Goal: Task Accomplishment & Management: Use online tool/utility

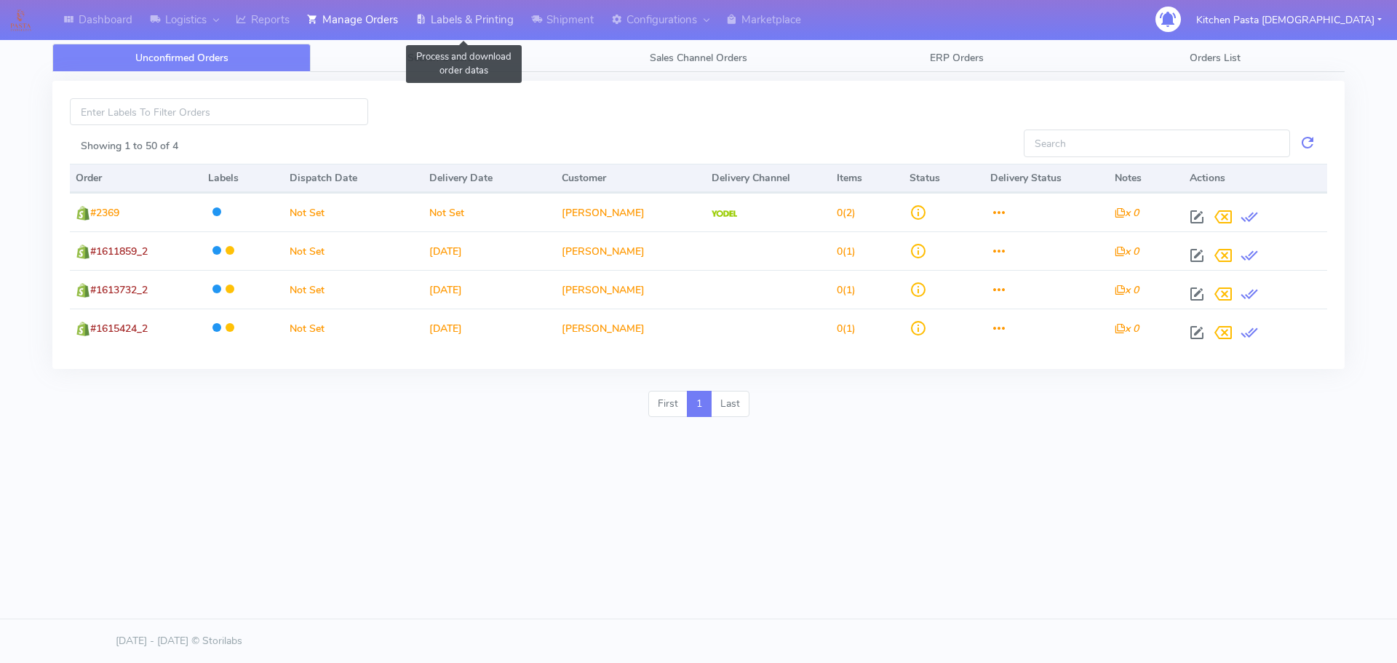
click at [460, 20] on link "Labels & Printing" at bounding box center [465, 20] width 116 height 40
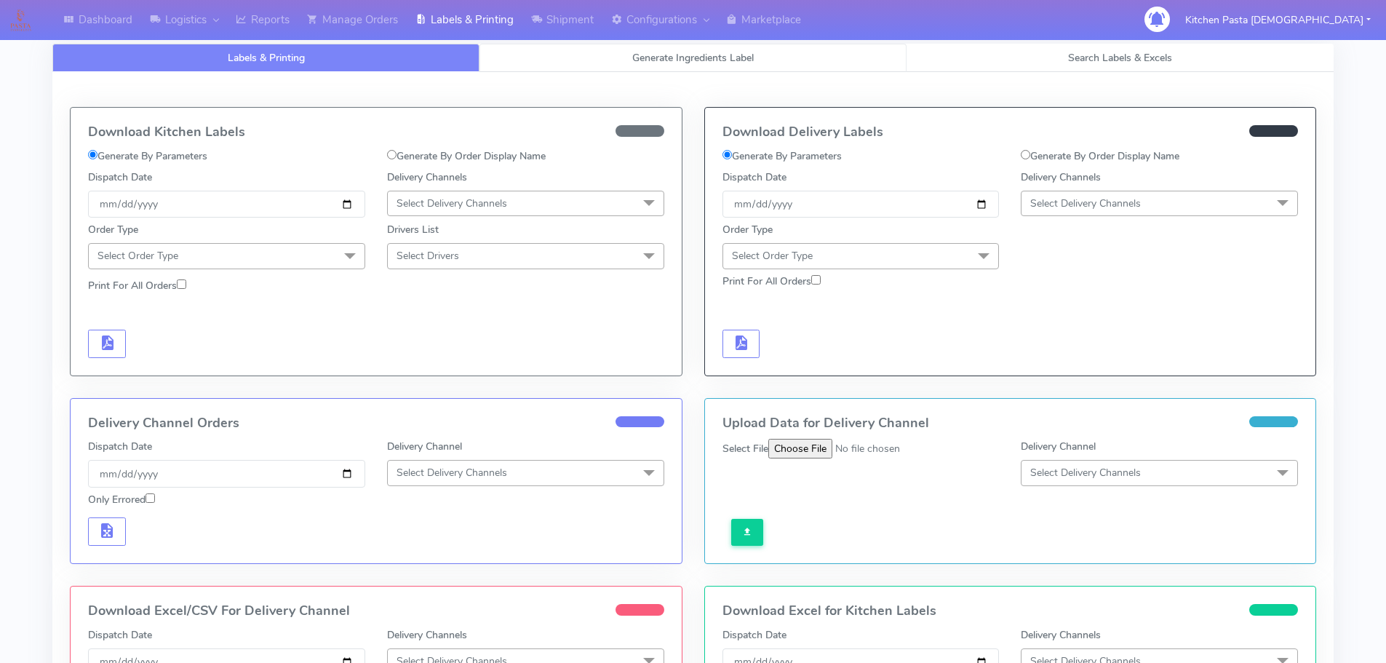
click at [567, 57] on link "Generate Ingredients Label" at bounding box center [693, 58] width 427 height 28
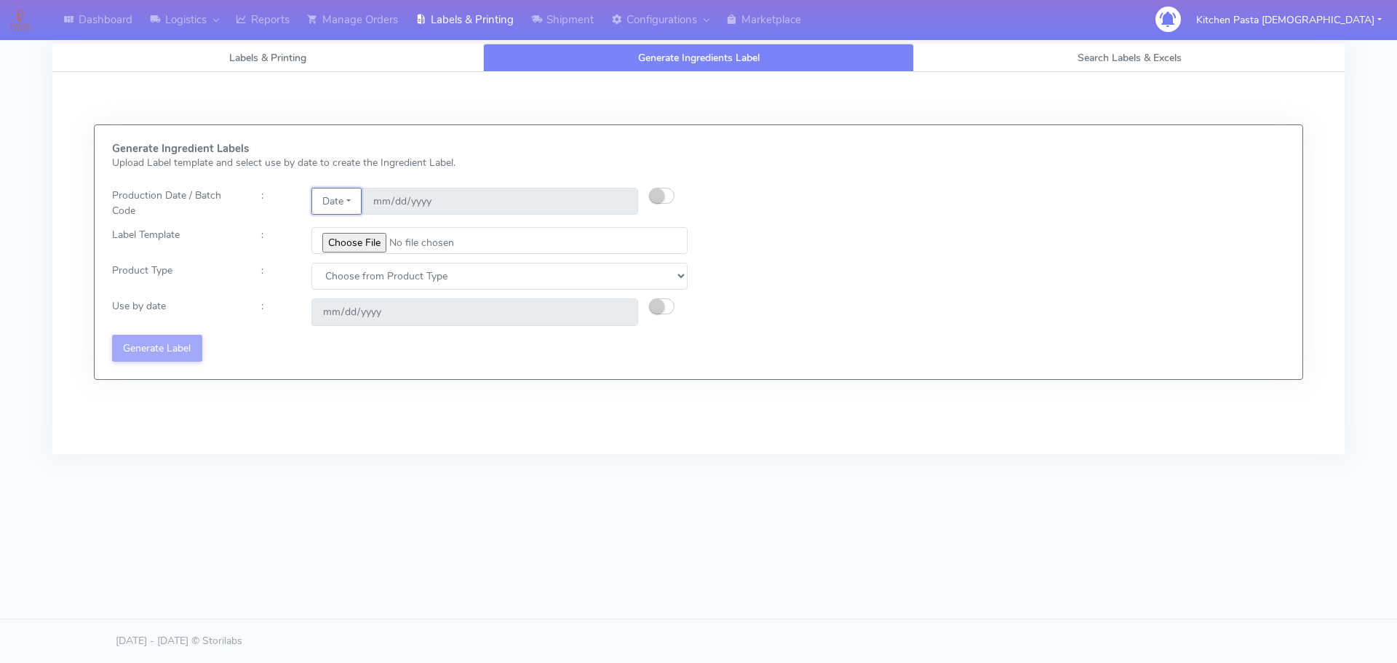
click at [344, 207] on button "Date" at bounding box center [336, 201] width 50 height 27
click at [350, 232] on link "Code" at bounding box center [369, 230] width 115 height 24
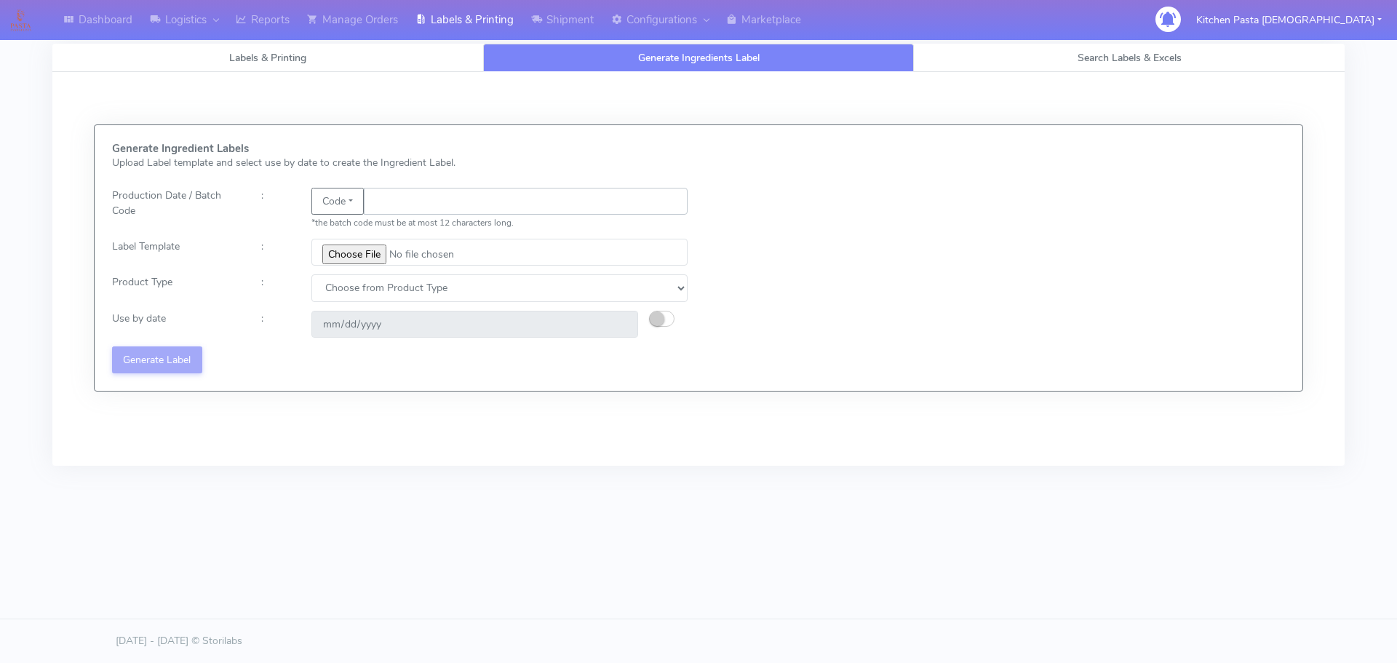
click at [376, 199] on input "text" at bounding box center [526, 201] width 324 height 27
type input "25224"
click at [371, 237] on div "Generate Ingredient Labels Upload Label template and select use by date to crea…" at bounding box center [400, 258] width 598 height 231
click at [373, 253] on input "file" at bounding box center [499, 252] width 376 height 27
type input "C:\fakepath\Beef & Chianti Lasagne 1 v3.jpg"
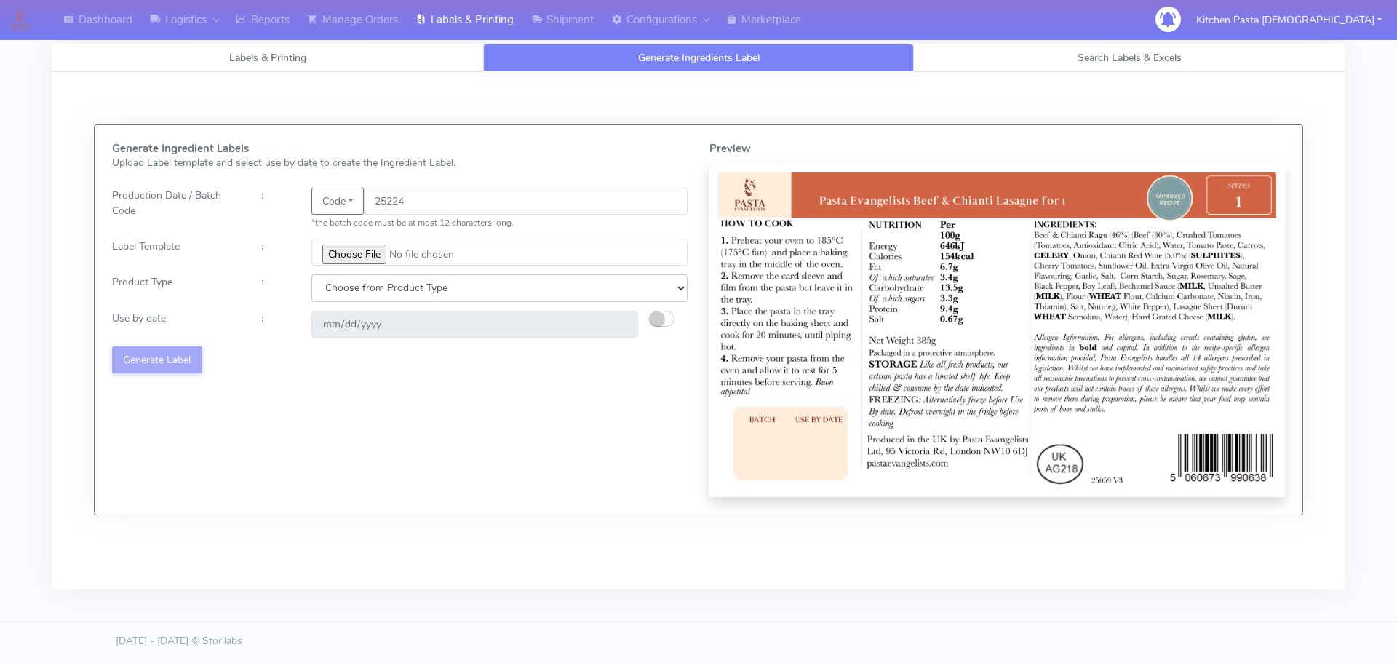
click at [365, 281] on select "Choose from Product Type ECOM ERETAIL CIRCULAR CIRC_DESERTS LASAGNE" at bounding box center [499, 287] width 376 height 27
select select "4"
click at [311, 274] on select "Choose from Product Type ECOM ERETAIL CIRCULAR CIRC_DESERTS LASAGNE" at bounding box center [499, 287] width 376 height 27
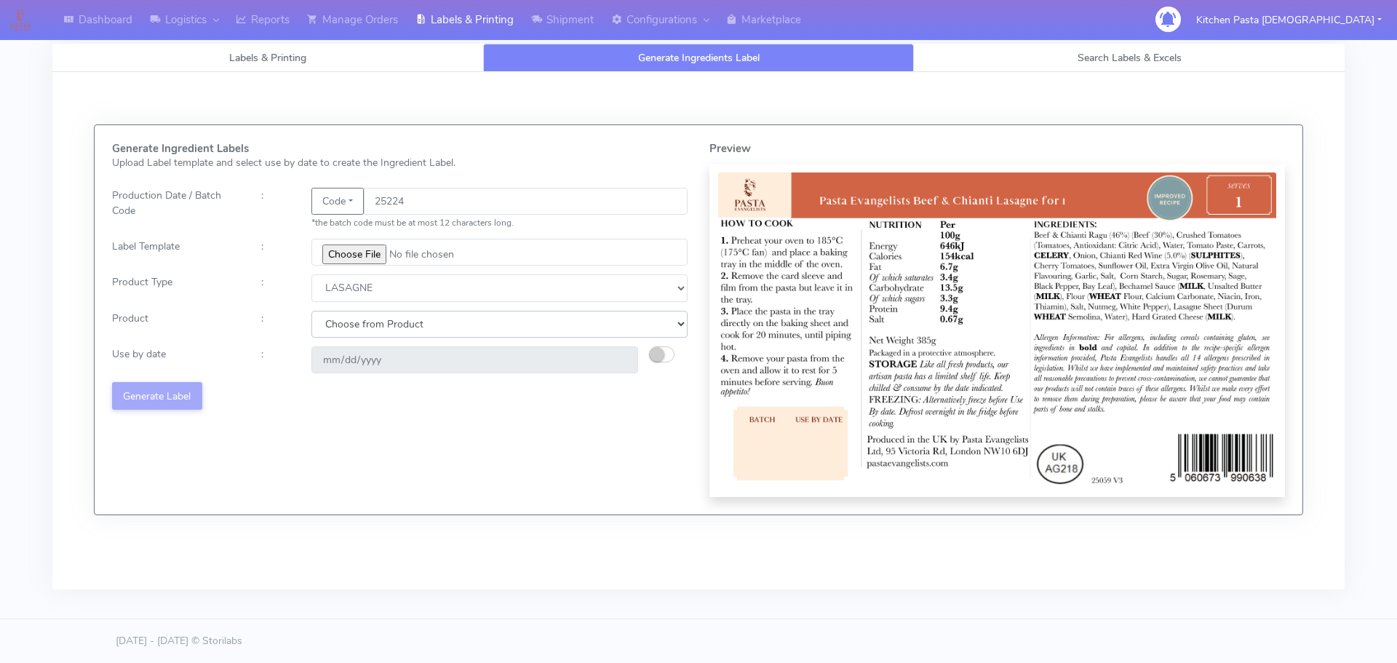
click at [354, 317] on select "Choose from Product LASAGNE" at bounding box center [499, 324] width 376 height 27
select select "0"
click at [311, 311] on select "Choose from Product LASAGNE" at bounding box center [499, 324] width 376 height 27
click at [654, 357] on small "button" at bounding box center [657, 354] width 15 height 15
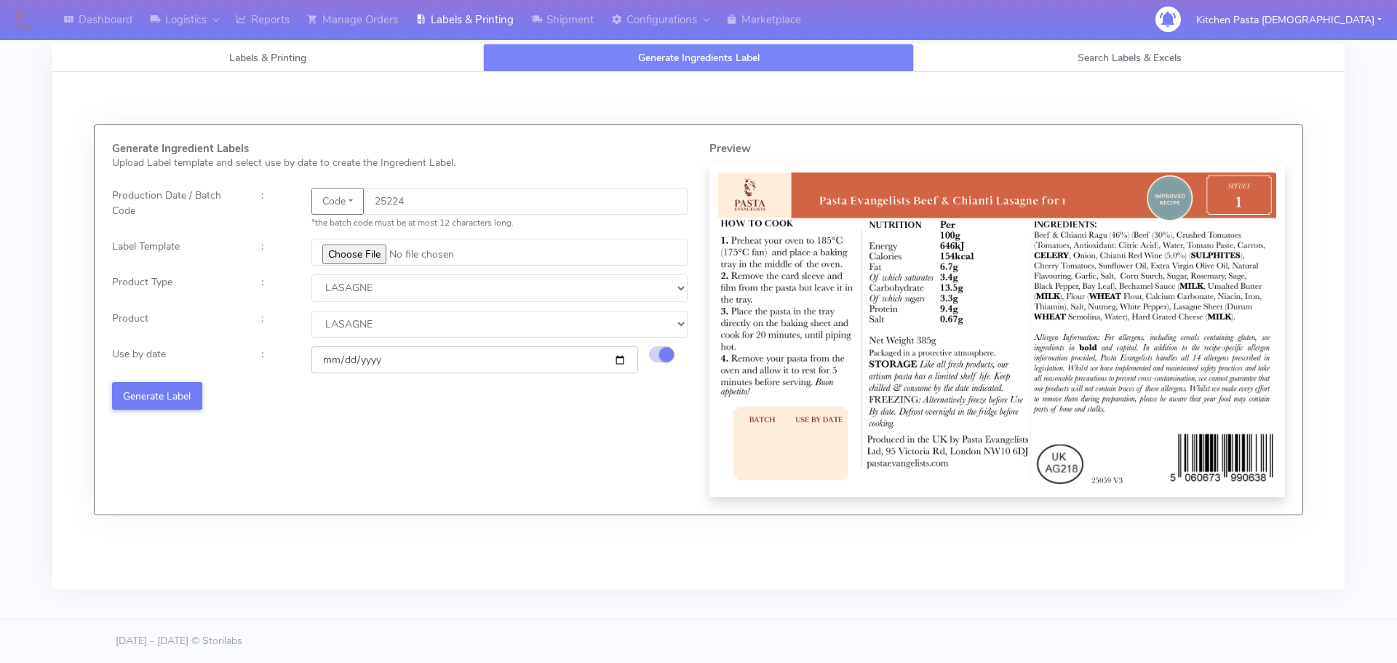
click at [618, 360] on input "2025-08-27" at bounding box center [474, 359] width 327 height 27
type input "2025-08-30"
click at [127, 384] on button "Generate Label" at bounding box center [157, 395] width 90 height 27
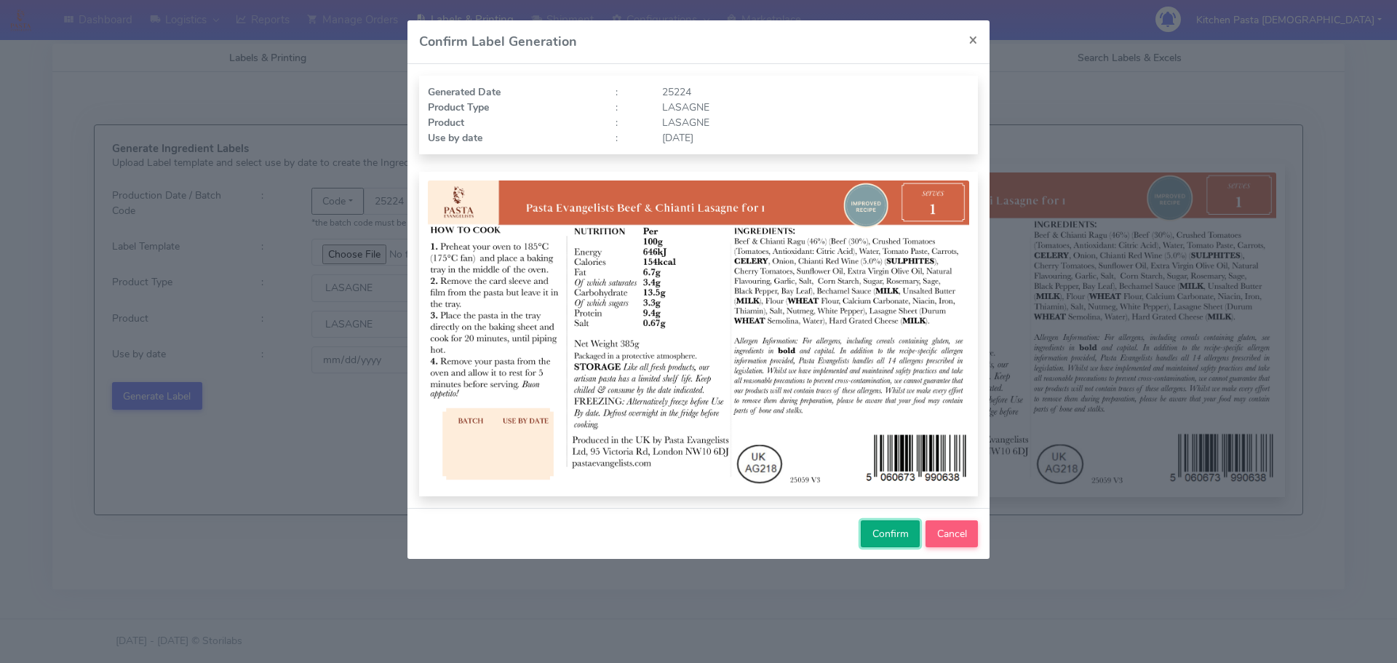
click at [889, 541] on button "Confirm" at bounding box center [890, 533] width 59 height 27
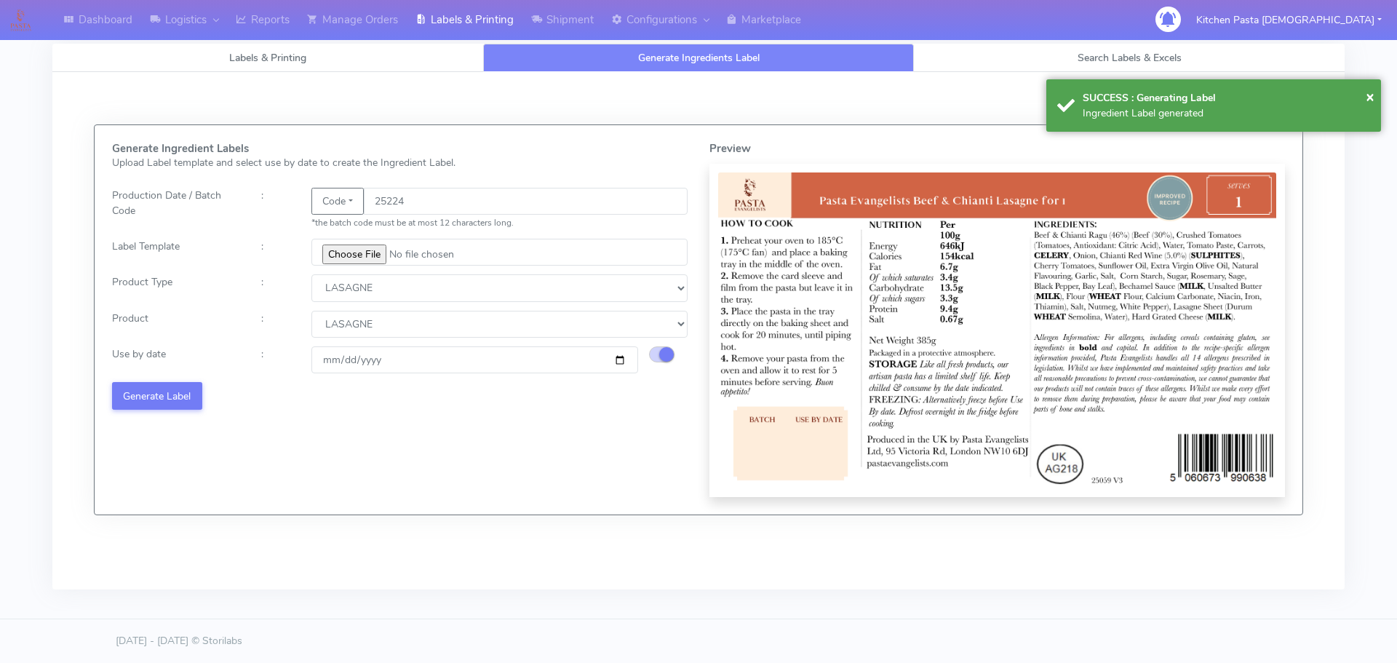
select select
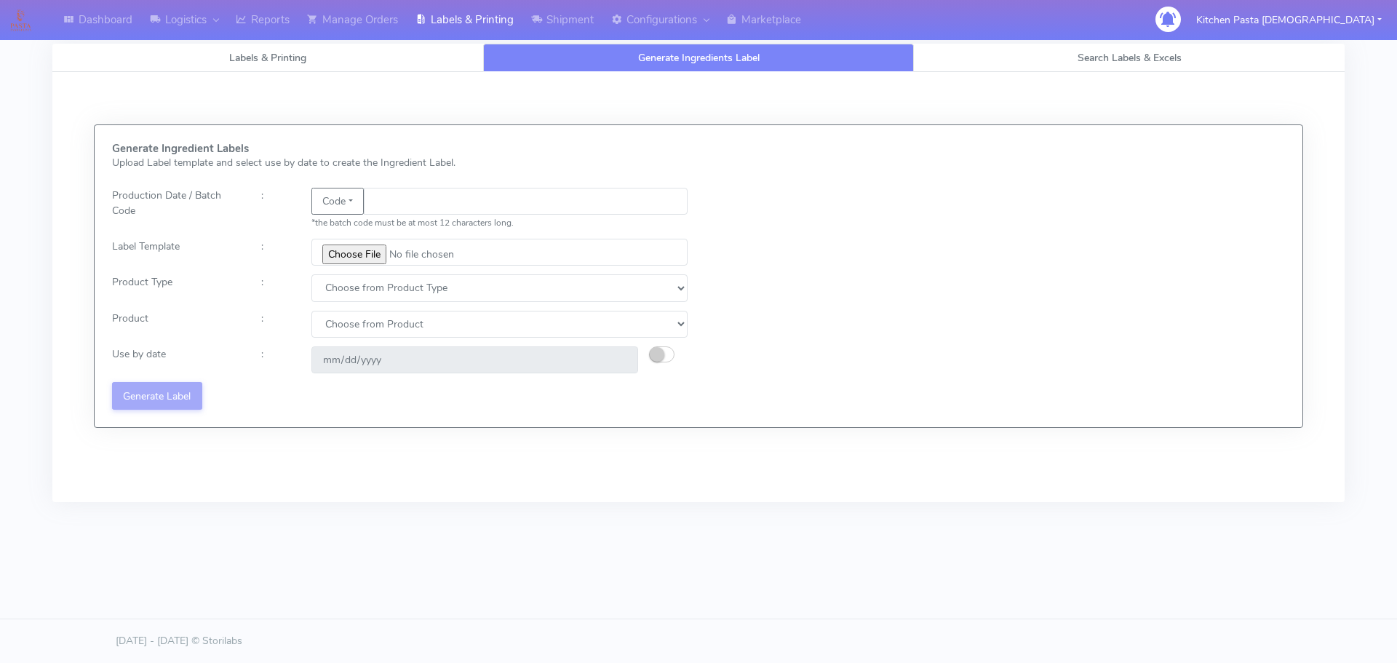
drag, startPoint x: 915, startPoint y: 521, endPoint x: 763, endPoint y: 488, distance: 154.9
click at [914, 520] on div "Labels & Printing Generate Ingredients Label Search Labels & Excels Download Ki…" at bounding box center [698, 284] width 1314 height 480
click at [397, 199] on input "text" at bounding box center [526, 201] width 324 height 27
type input "25225"
click at [352, 253] on input "file" at bounding box center [499, 252] width 376 height 27
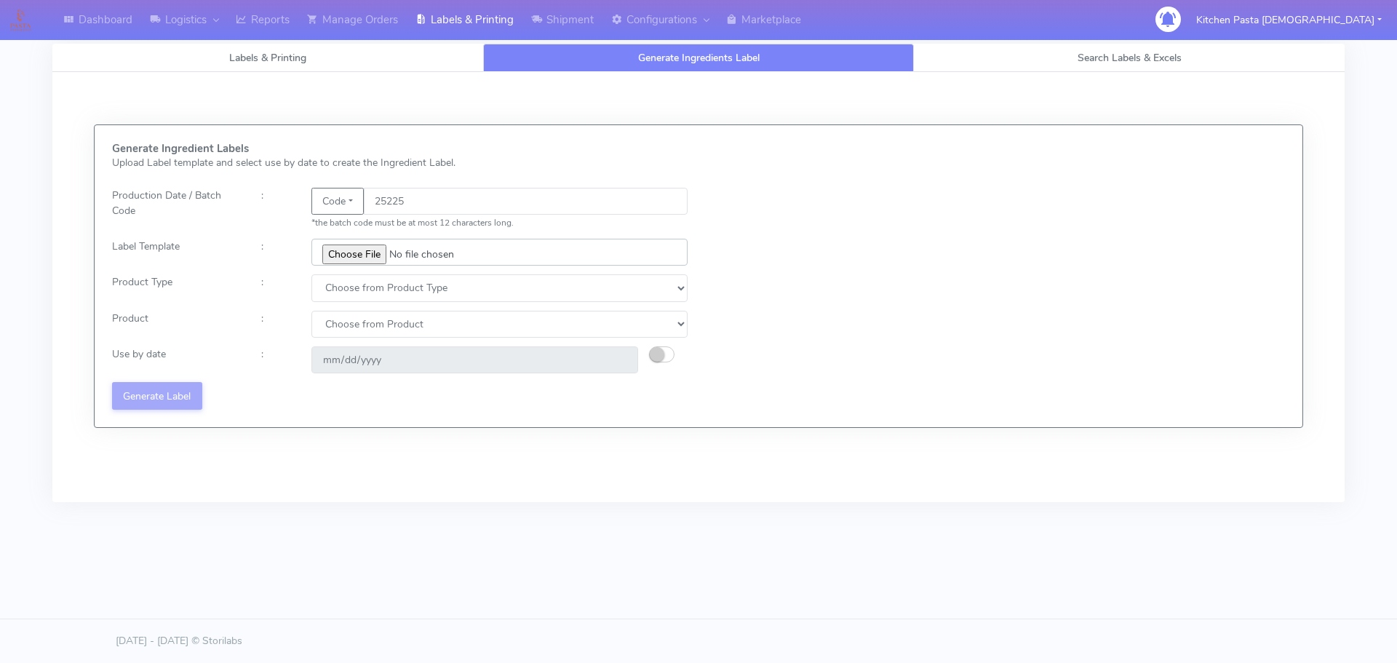
type input "C:\fakepath\Pasta Evangelists truffle mac & cheese for 1_V2.jpg"
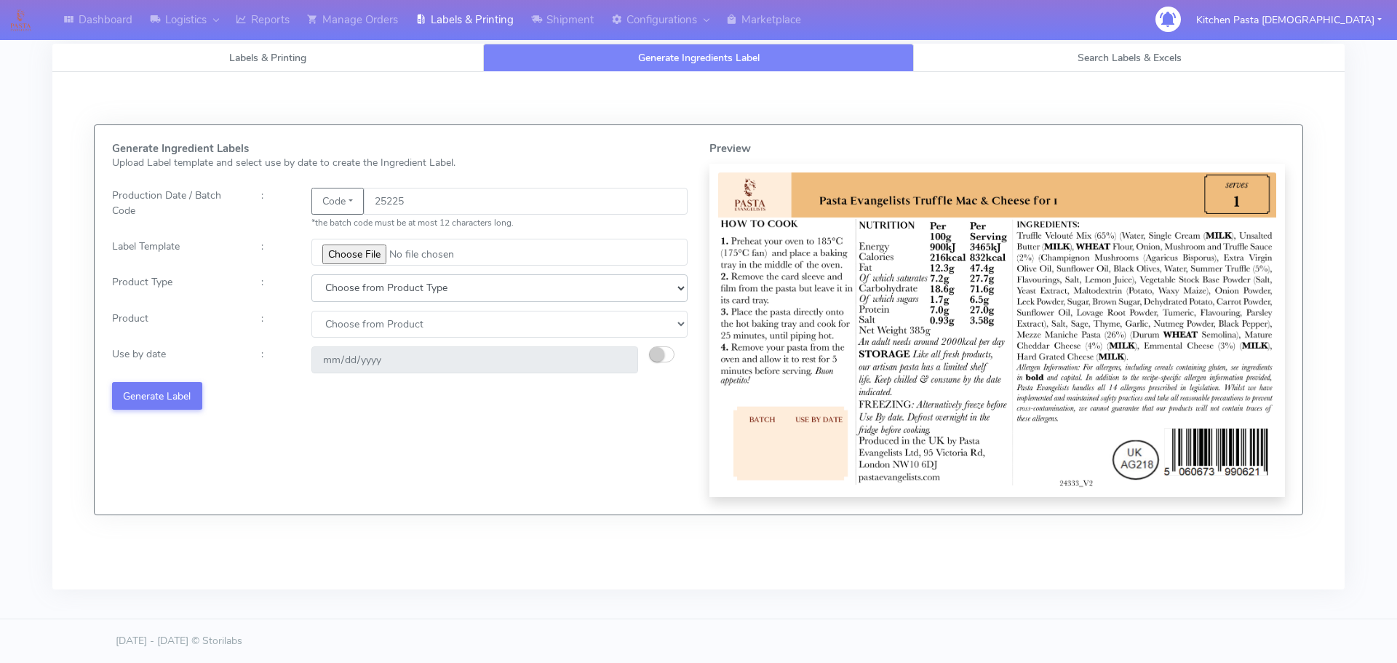
click at [357, 291] on select "Choose from Product Type ECOM ERETAIL CIRCULAR CIRC_DESERTS LASAGNE" at bounding box center [499, 287] width 376 height 27
select select "4"
click at [311, 274] on select "Choose from Product Type ECOM ERETAIL CIRCULAR CIRC_DESERTS LASAGNE" at bounding box center [499, 287] width 376 height 27
click at [362, 328] on select "Choose from Product LASAGNE" at bounding box center [499, 324] width 376 height 27
select select "0"
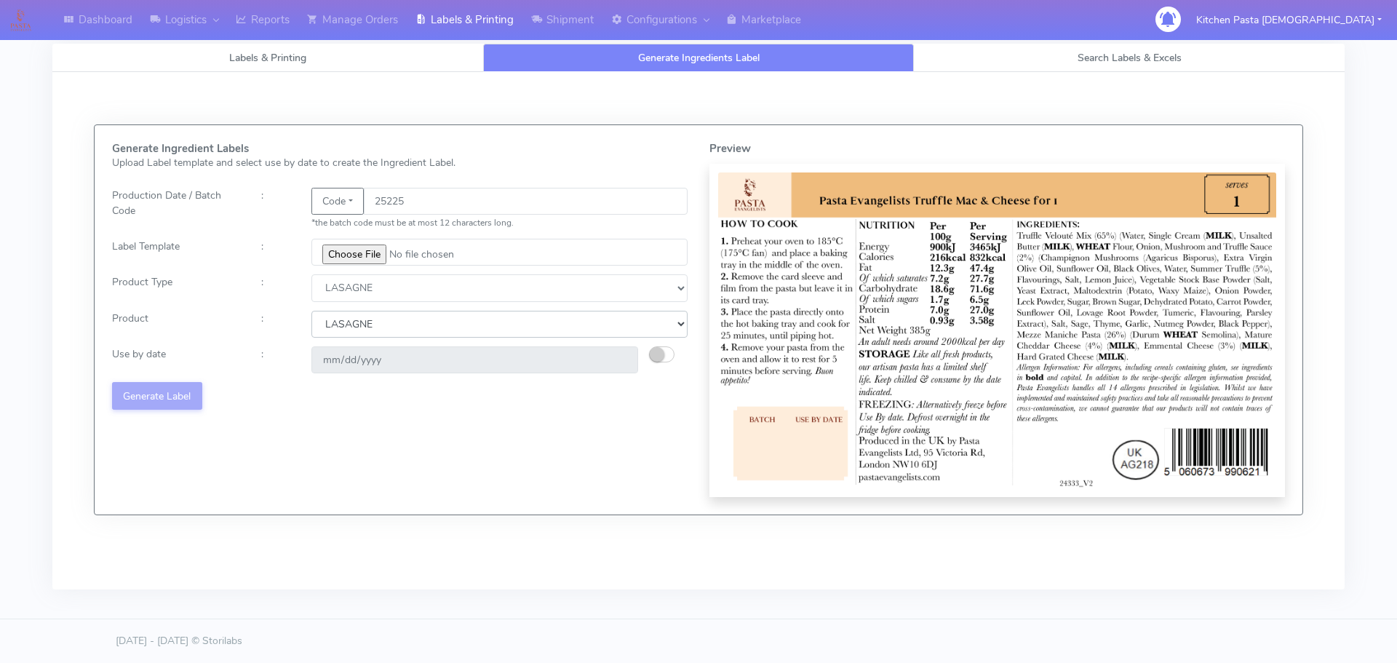
click at [311, 311] on select "Choose from Product LASAGNE" at bounding box center [499, 324] width 376 height 27
click at [662, 349] on small "button" at bounding box center [657, 354] width 15 height 15
click at [619, 359] on input "2025-08-27" at bounding box center [474, 359] width 327 height 27
type input "2025-08-30"
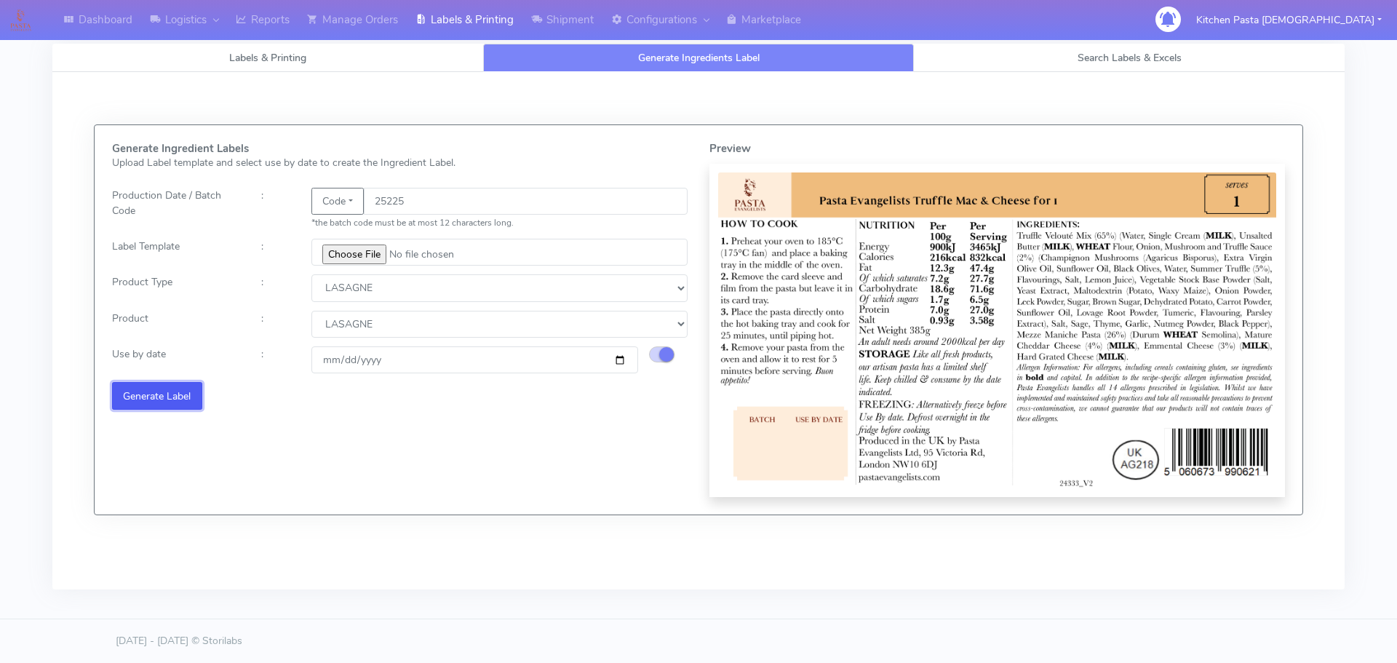
click at [173, 389] on button "Generate Label" at bounding box center [157, 395] width 90 height 27
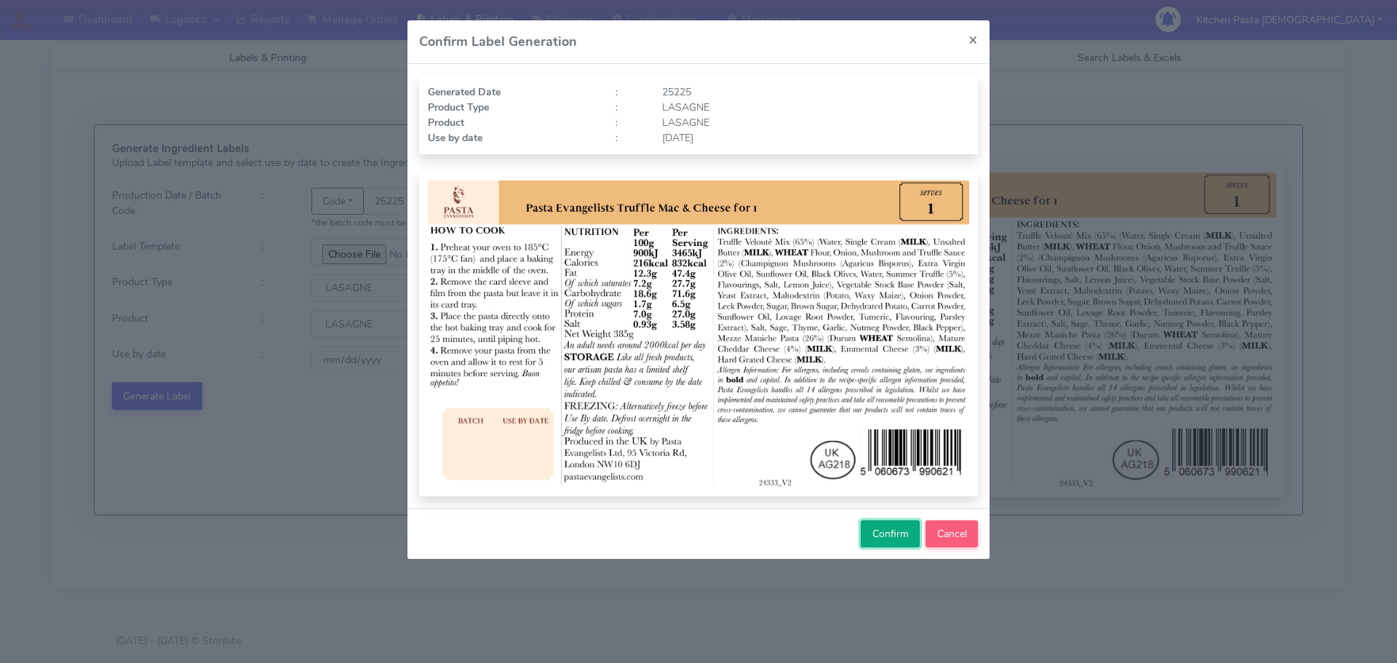
click at [890, 539] on span "Confirm" at bounding box center [891, 534] width 36 height 14
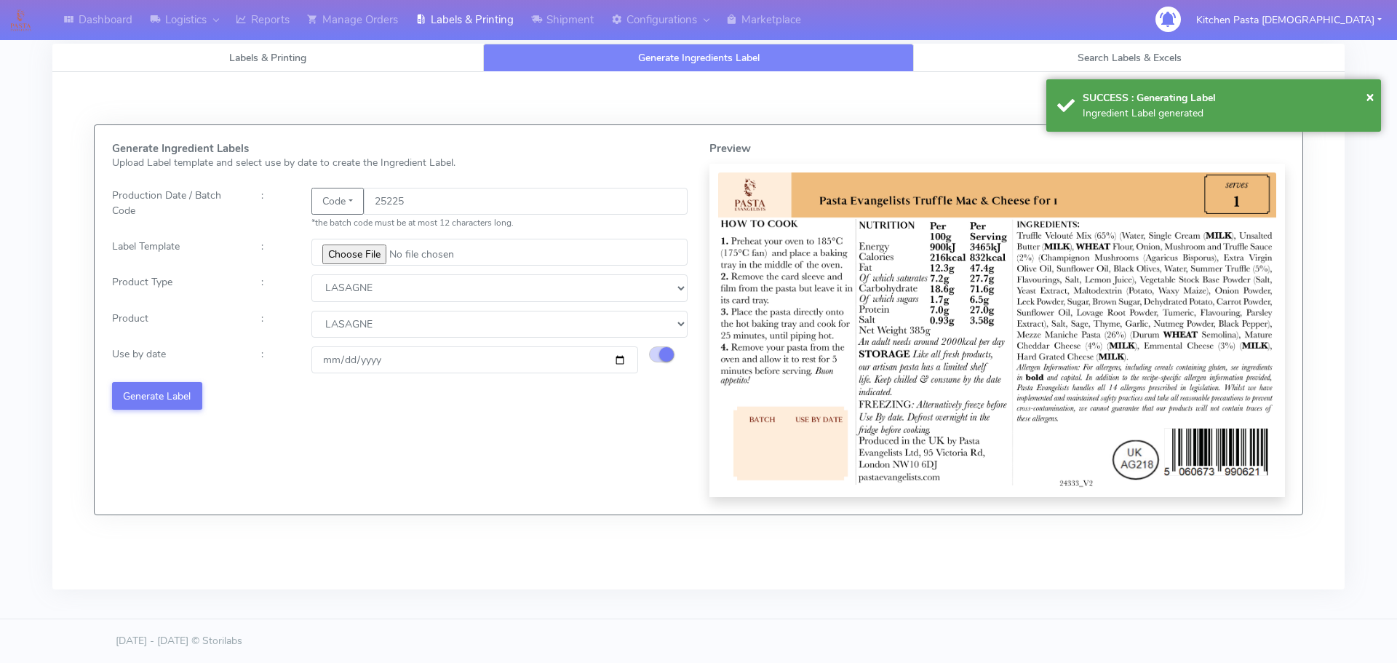
select select
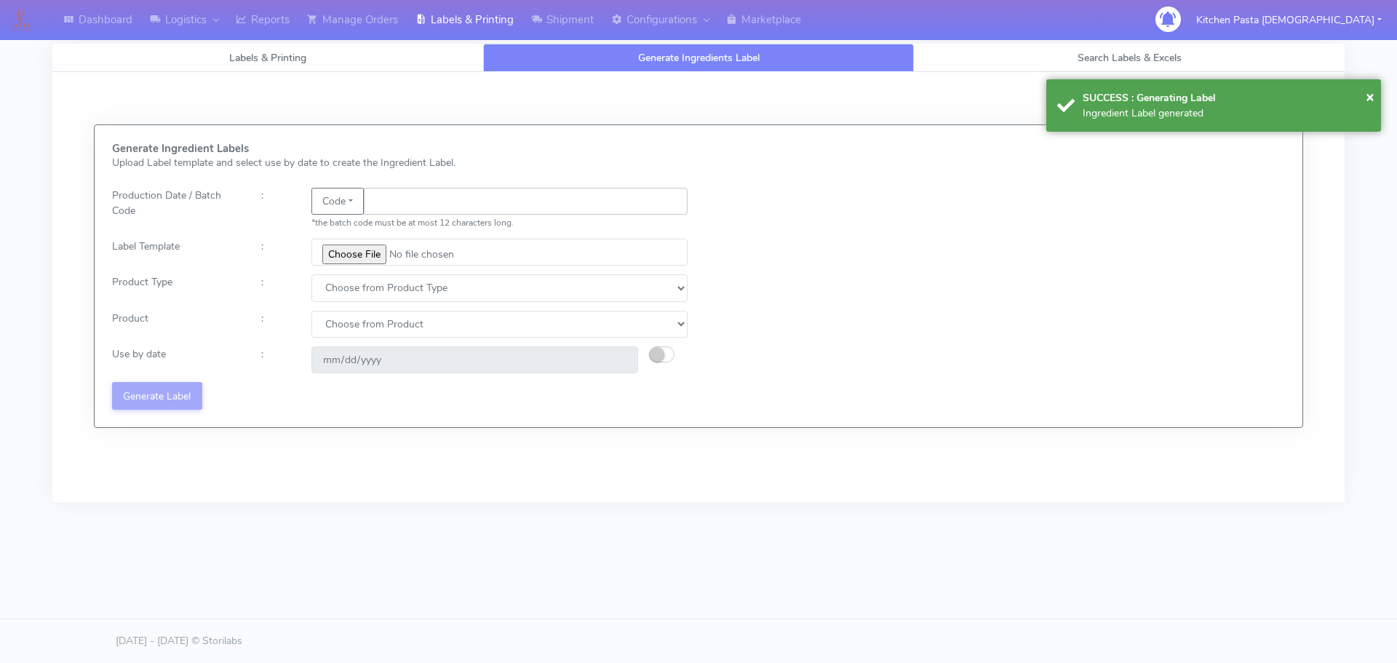
click at [403, 194] on input "text" at bounding box center [526, 201] width 324 height 27
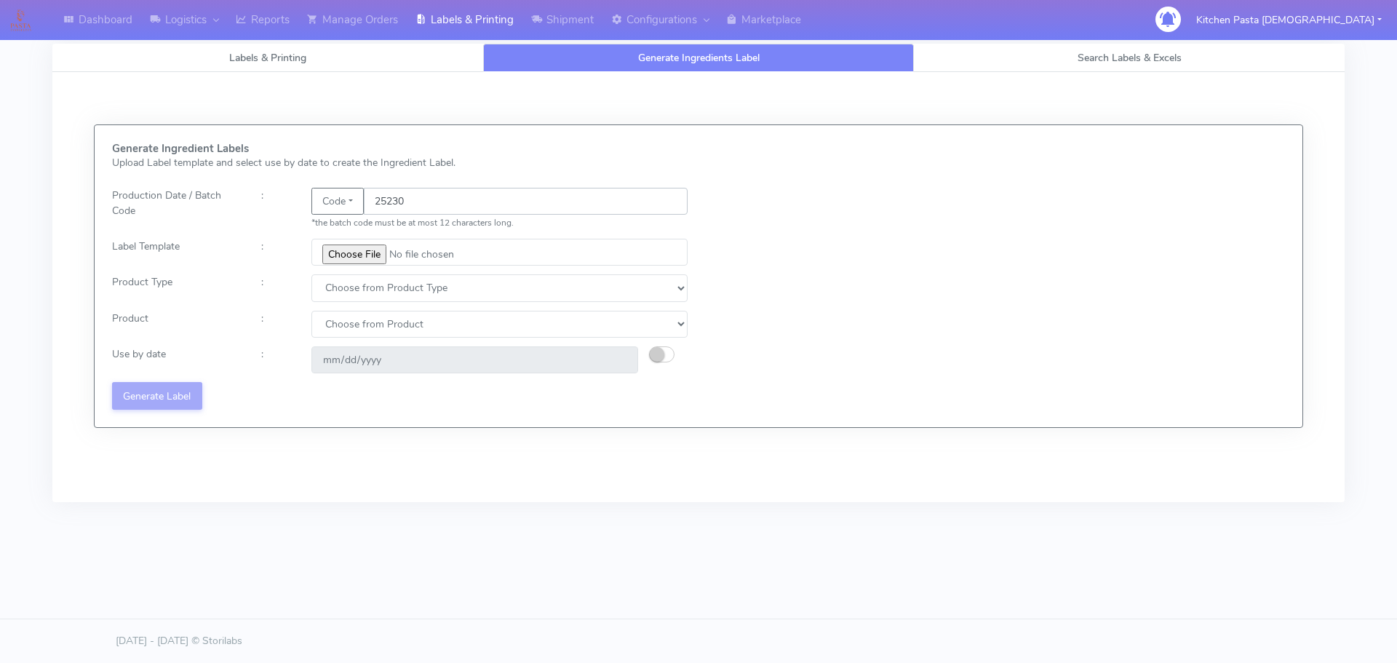
type input "25230"
click at [350, 257] on input "file" at bounding box center [499, 252] width 376 height 27
type input "C:\fakepath\Spicy Prawn Mac and Cheese v1.jpg"
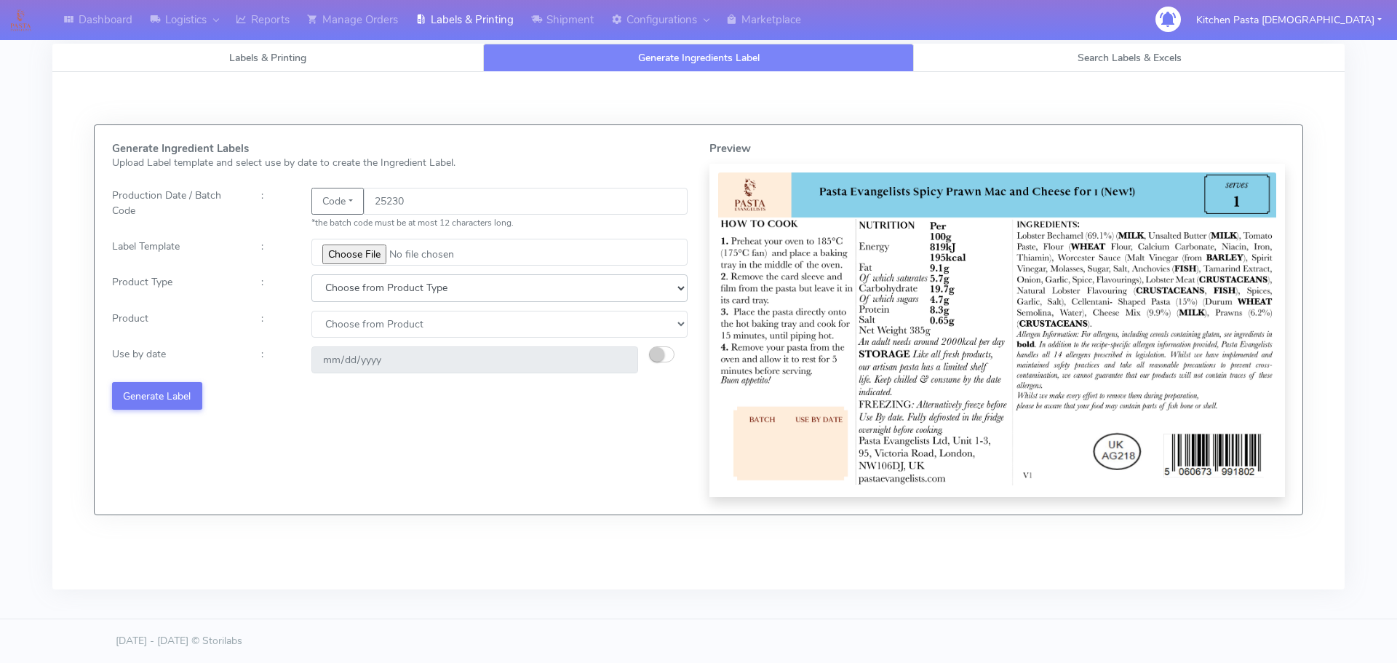
drag, startPoint x: 383, startPoint y: 277, endPoint x: 383, endPoint y: 300, distance: 23.3
click at [383, 277] on select "Choose from Product Type ECOM ERETAIL CIRCULAR CIRC_DESERTS LASAGNE" at bounding box center [499, 287] width 376 height 27
select select "4"
click at [311, 274] on select "Choose from Product Type ECOM ERETAIL CIRCULAR CIRC_DESERTS LASAGNE" at bounding box center [499, 287] width 376 height 27
click at [353, 328] on select "Choose from Product LASAGNE" at bounding box center [499, 324] width 376 height 27
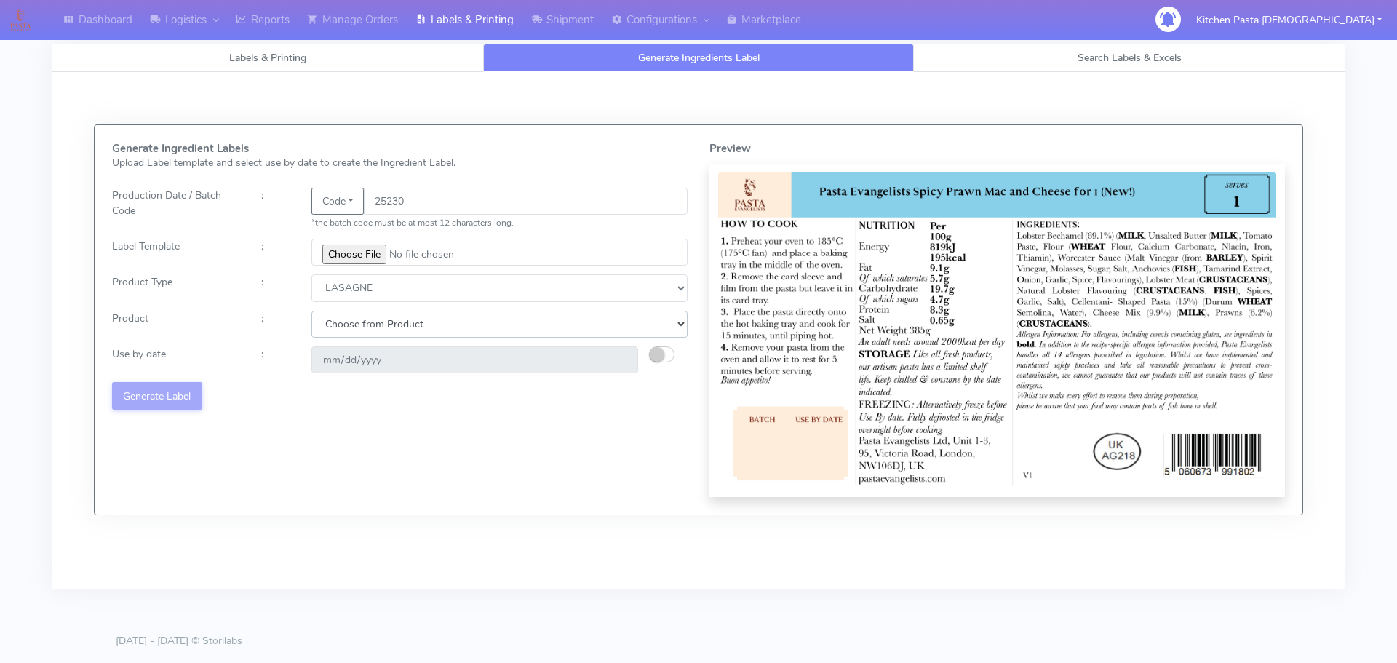
select select "0"
click at [311, 311] on select "Choose from Product LASAGNE" at bounding box center [499, 324] width 376 height 27
click at [651, 349] on button "button" at bounding box center [661, 354] width 25 height 16
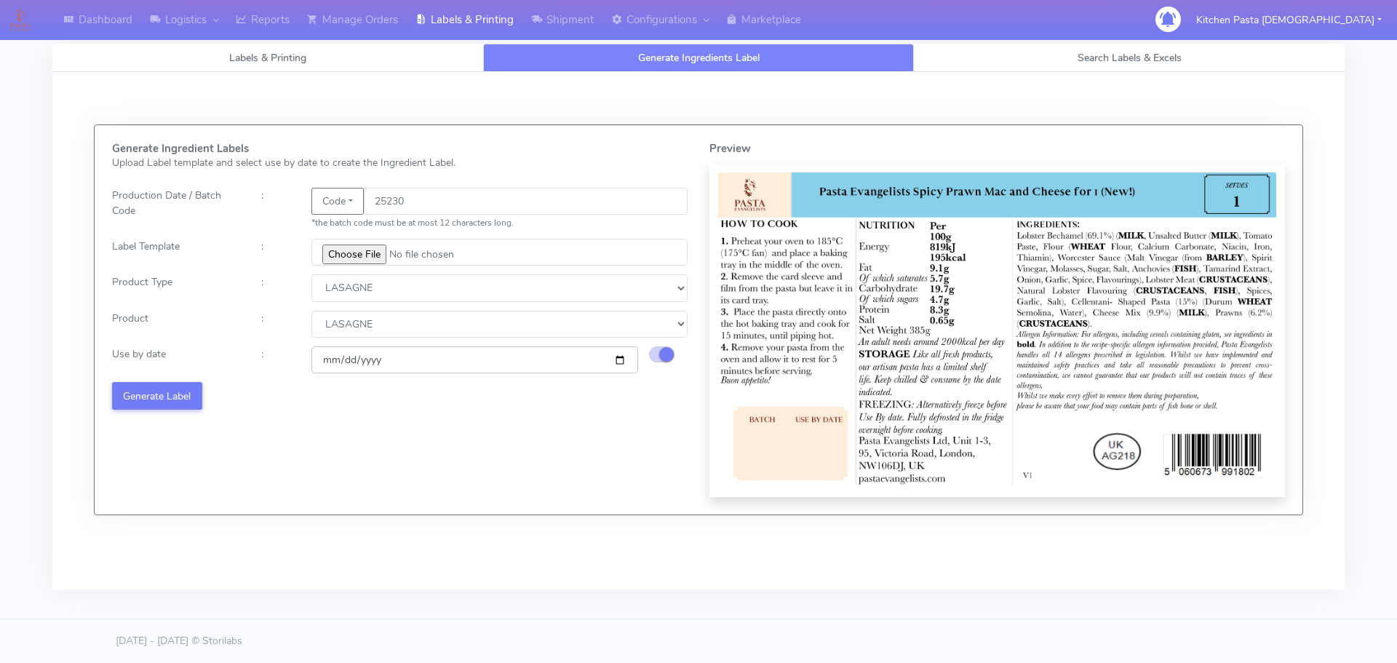
click at [622, 361] on input "2025-08-27" at bounding box center [474, 359] width 327 height 27
type input "2025-08-30"
click at [166, 394] on button "Generate Label" at bounding box center [157, 395] width 90 height 27
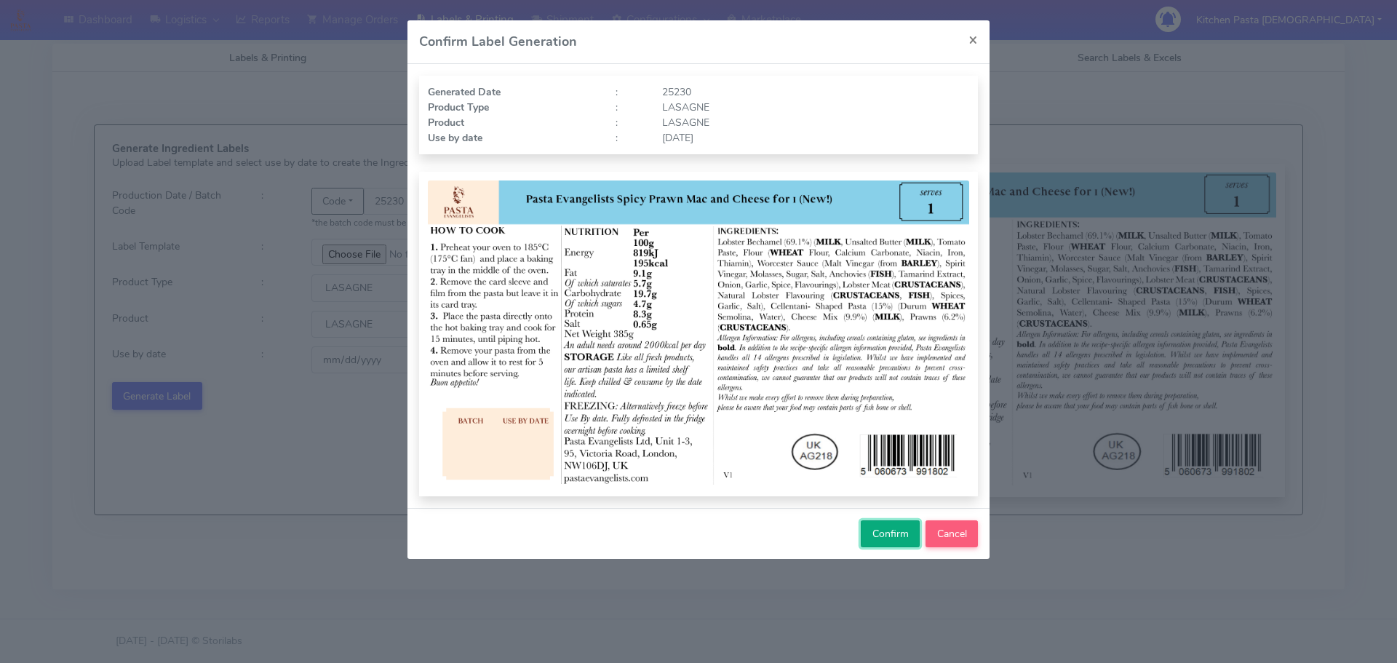
click at [900, 538] on span "Confirm" at bounding box center [891, 534] width 36 height 14
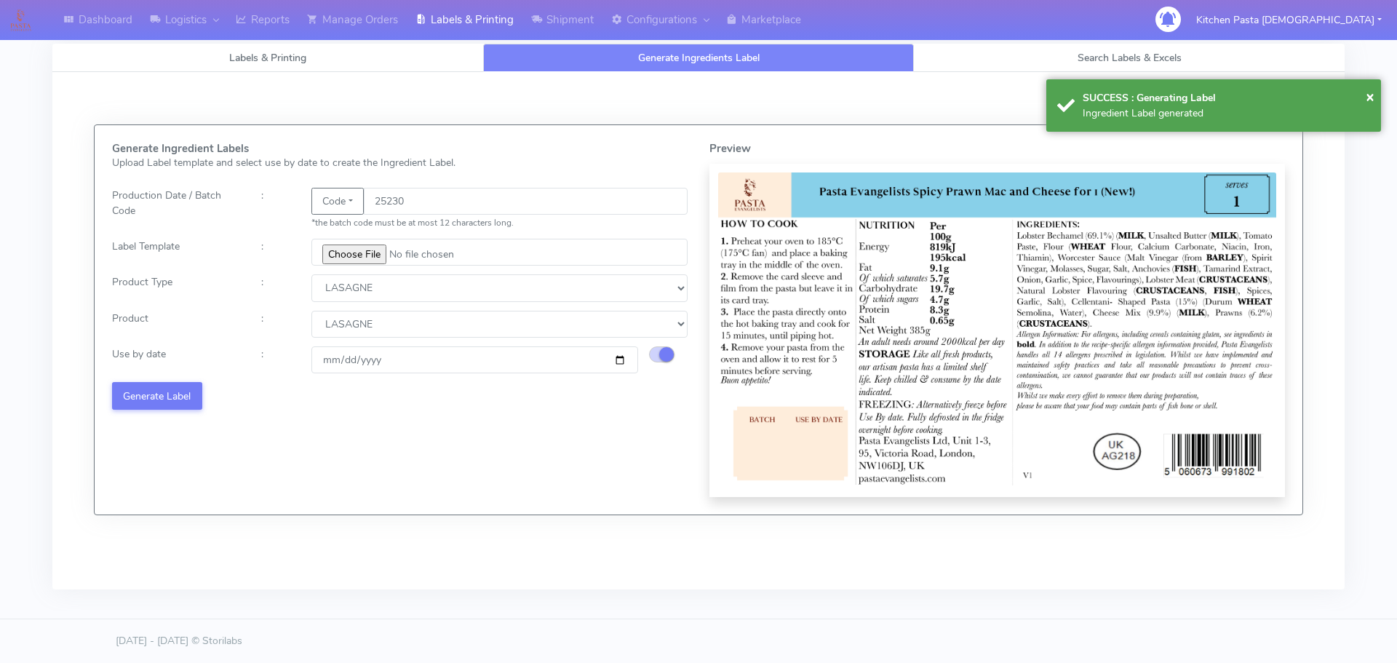
select select
